Goal: Task Accomplishment & Management: Complete application form

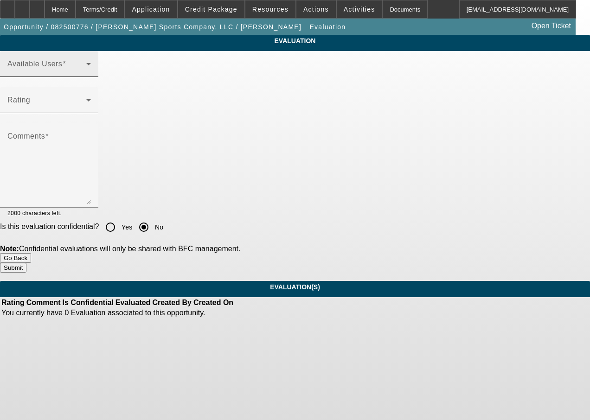
click at [86, 73] on span at bounding box center [46, 67] width 79 height 11
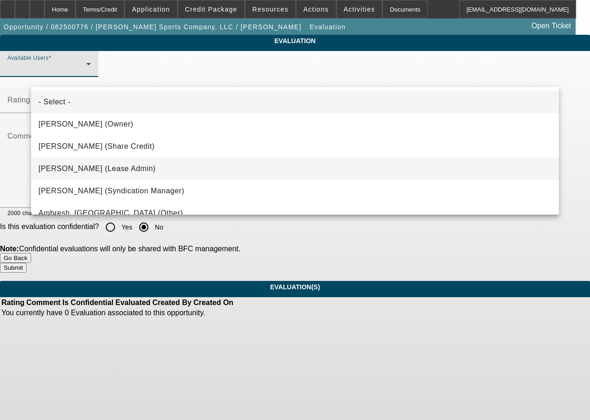
click at [117, 168] on span "Chaves, Jen (Lease Admin)" at bounding box center [96, 168] width 117 height 11
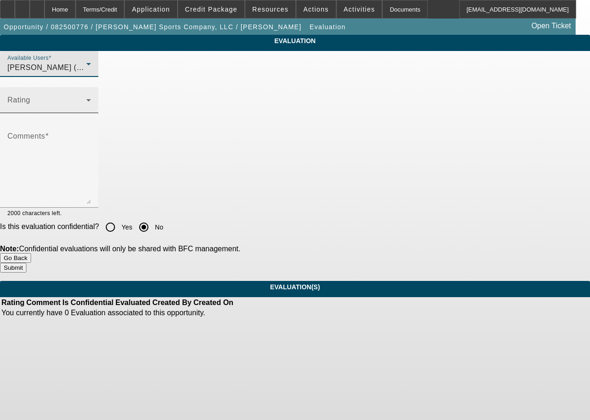
click at [86, 109] on span at bounding box center [46, 103] width 79 height 11
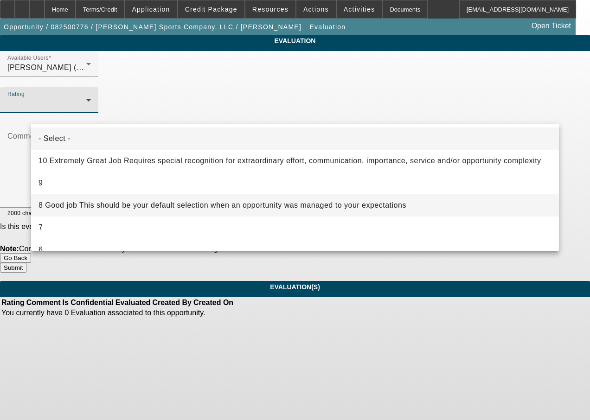
drag, startPoint x: 108, startPoint y: 204, endPoint x: 113, endPoint y: 185, distance: 19.8
click at [110, 192] on div "- Select - 10 Extremely Great Job Requires special recognition for extraordinar…" at bounding box center [295, 188] width 528 height 128
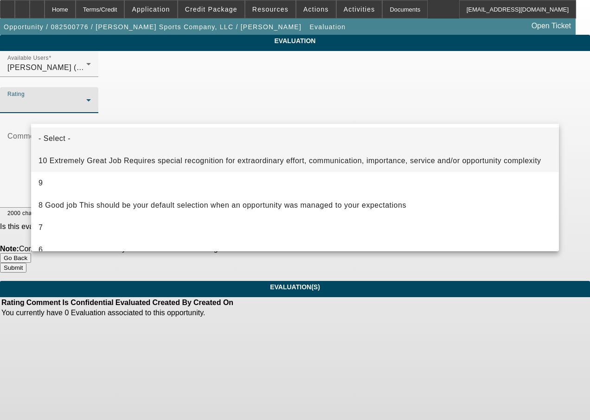
click at [124, 162] on span "10 Extremely Great Job Requires special recognition for extraordinary effort, c…" at bounding box center [289, 160] width 503 height 11
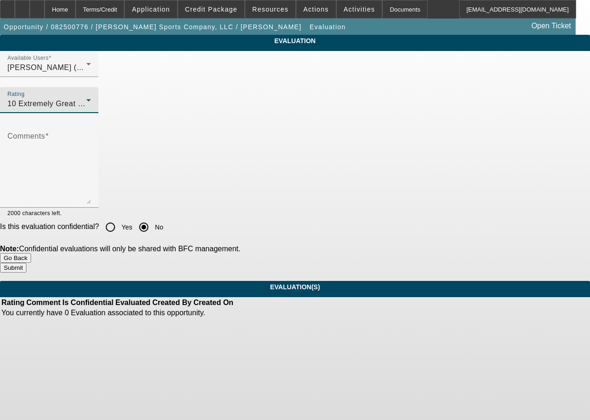
click at [94, 106] on icon at bounding box center [88, 100] width 11 height 11
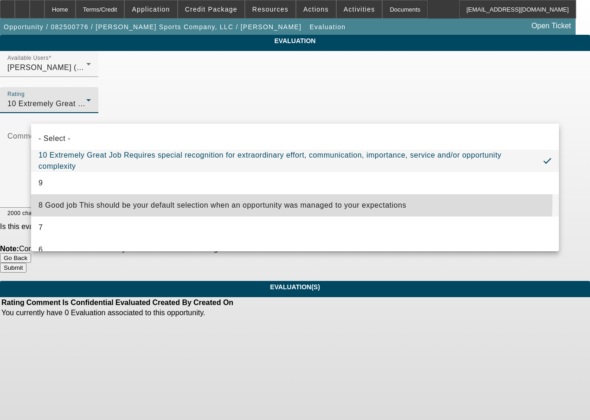
click at [79, 202] on mat-option "8 Good job This should be your default selection when an opportunity was manage…" at bounding box center [295, 205] width 528 height 22
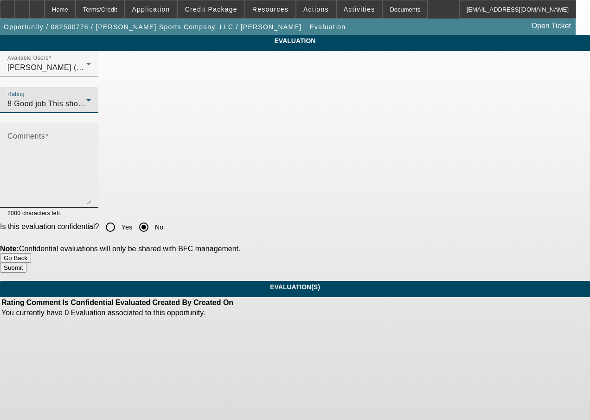
click at [85, 177] on textarea "Comments" at bounding box center [48, 170] width 83 height 70
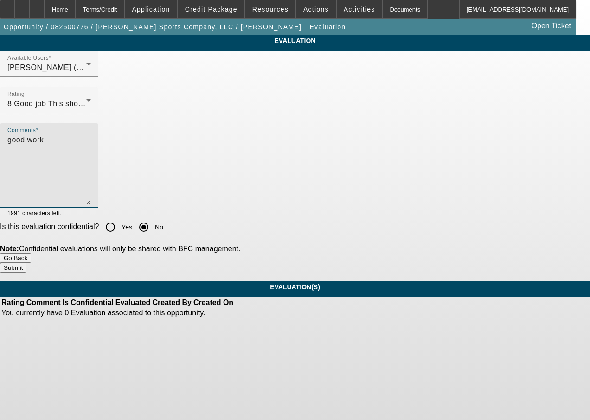
type textarea "good work"
click at [26, 263] on button "Submit" at bounding box center [13, 268] width 26 height 10
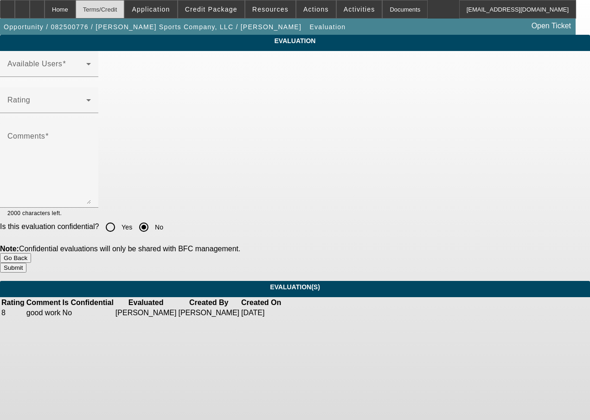
click at [125, 12] on div "Terms/Credit" at bounding box center [100, 9] width 49 height 19
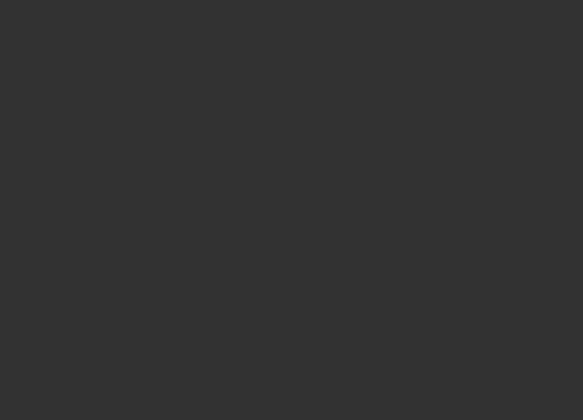
scroll to position [1292, 0]
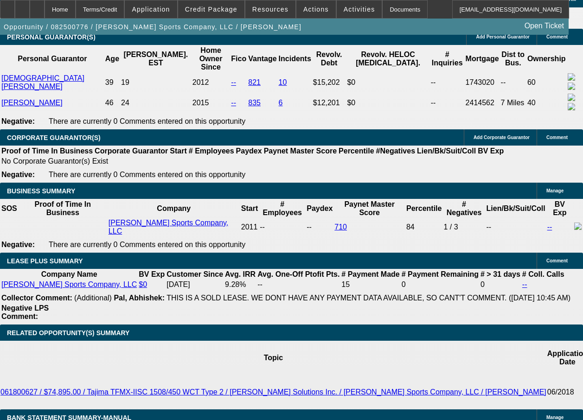
select select "0"
select select "2"
select select "0"
select select "2"
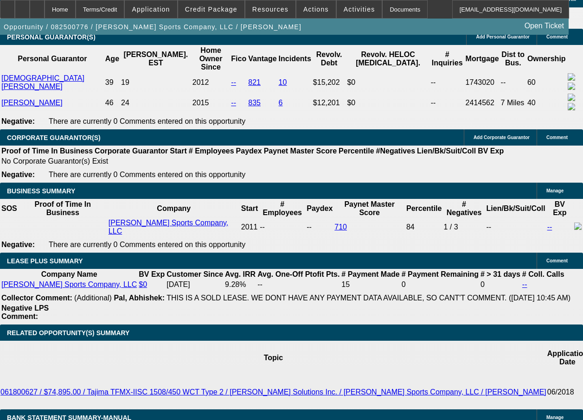
select select "0"
select select "2"
select select "0"
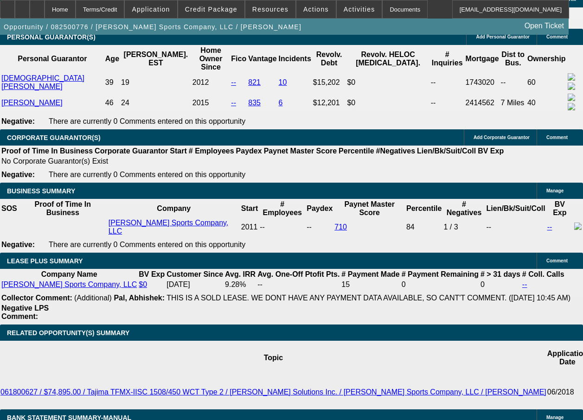
select select "2"
select select "0"
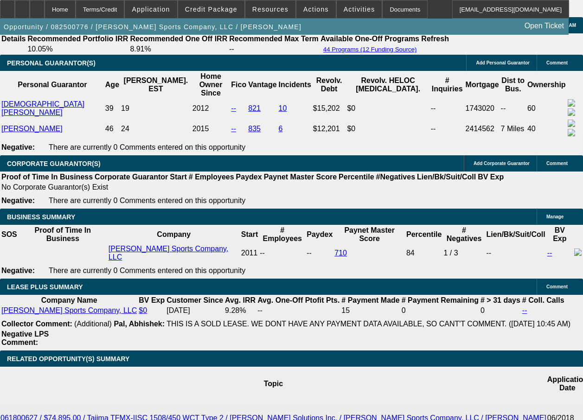
scroll to position [1586, 0]
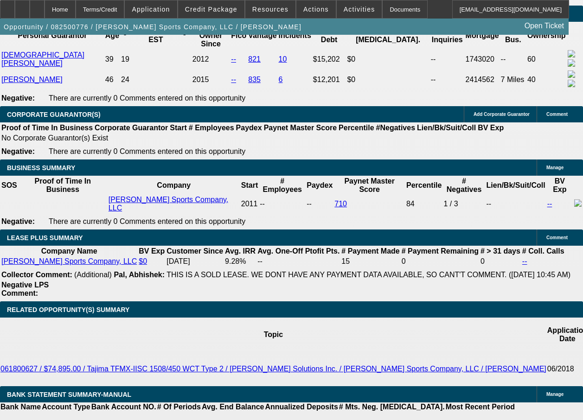
select select "1"
select select "2"
select select "1"
select select "2"
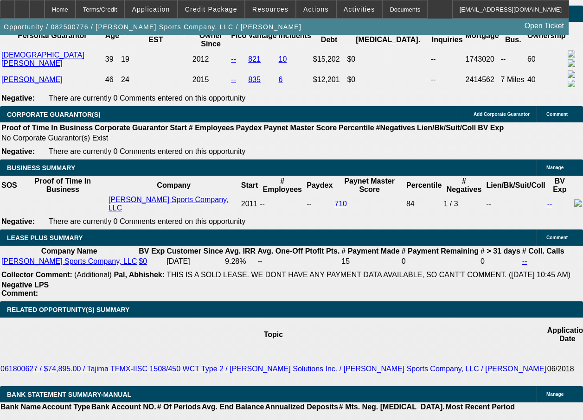
select select "2"
select select "1"
select select "2"
select select "1"
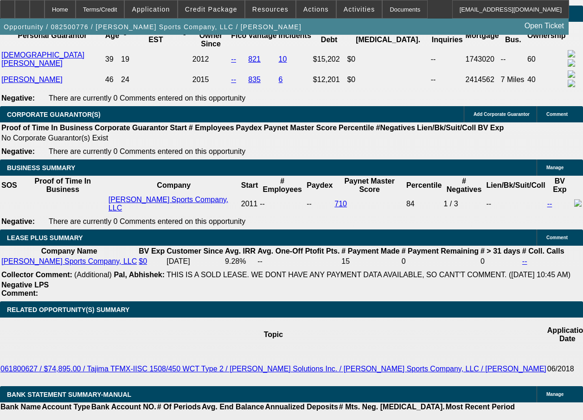
select select "2"
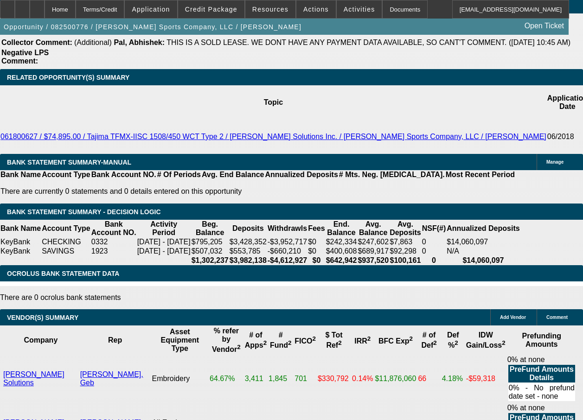
scroll to position [1837, 0]
